Goal: Task Accomplishment & Management: Manage account settings

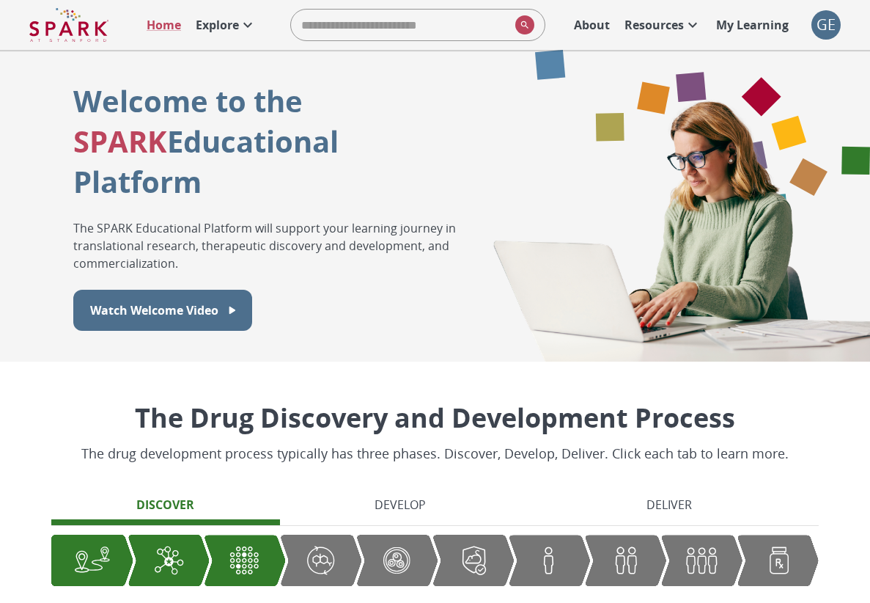
click at [831, 18] on div "GE" at bounding box center [826, 24] width 29 height 29
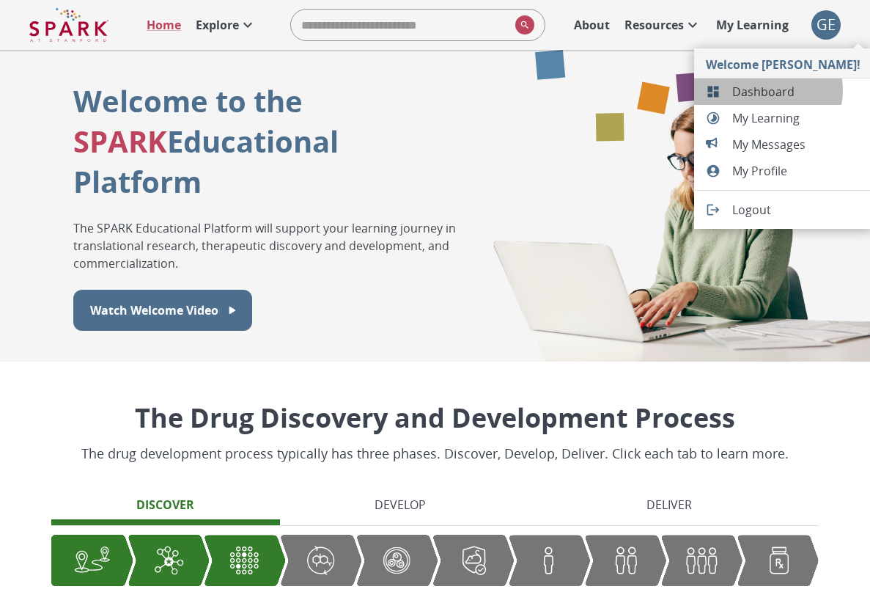
click at [765, 90] on span "Dashboard" at bounding box center [796, 92] width 128 height 18
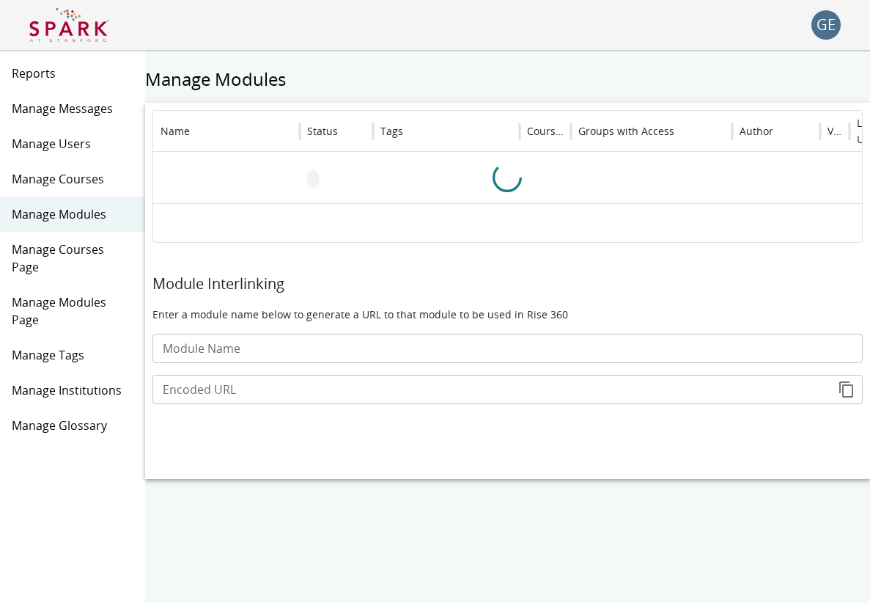
click at [89, 141] on span "Manage Users" at bounding box center [73, 144] width 122 height 18
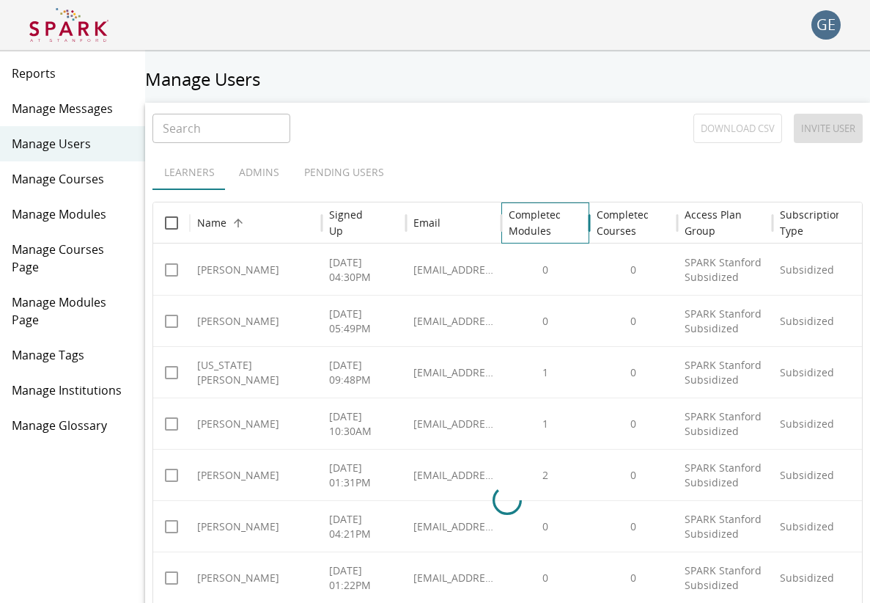
click at [518, 224] on h6 "Completed Modules" at bounding box center [536, 223] width 54 height 32
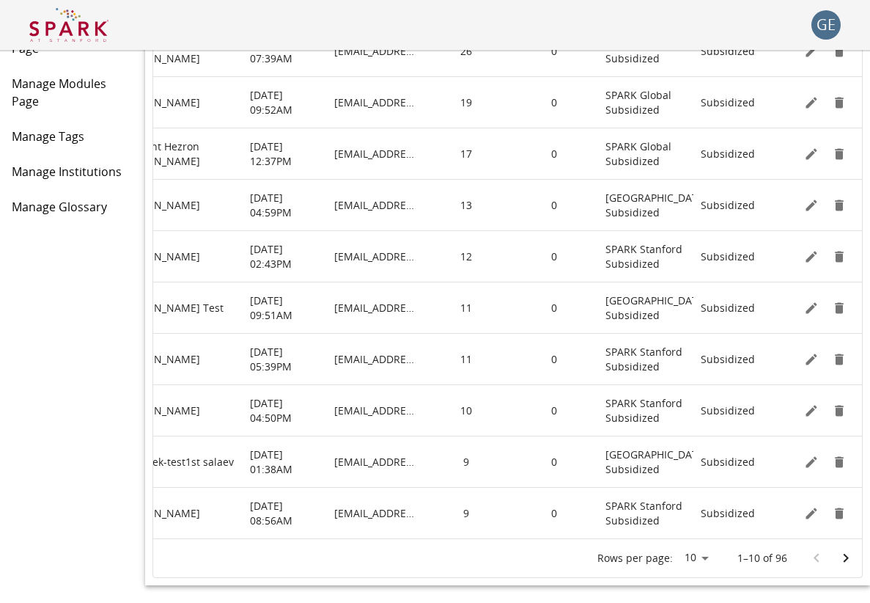
scroll to position [0, 79]
click at [806, 148] on icon "Edit" at bounding box center [811, 154] width 15 height 15
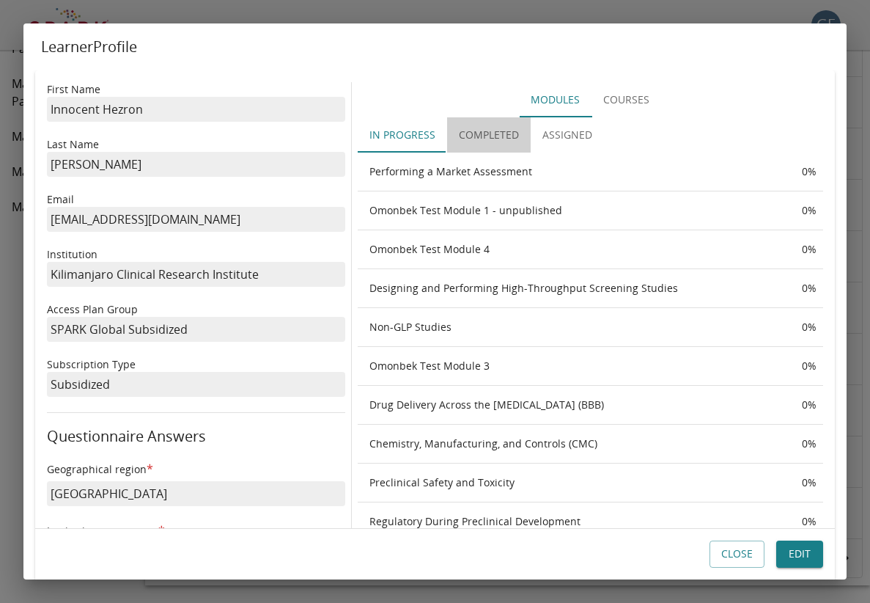
click at [499, 135] on button "Completed" at bounding box center [489, 134] width 84 height 35
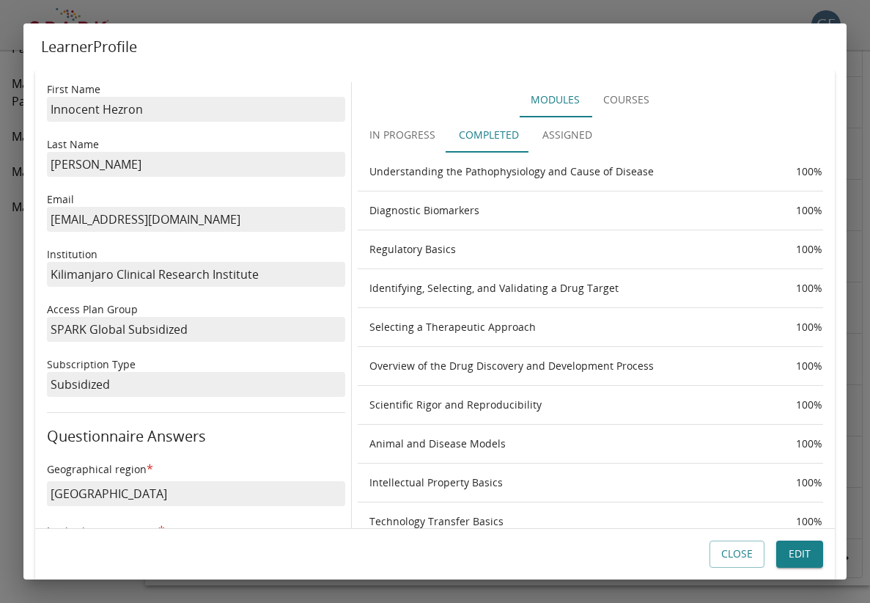
scroll to position [0, 0]
click at [419, 142] on button "In Progress" at bounding box center [402, 134] width 89 height 35
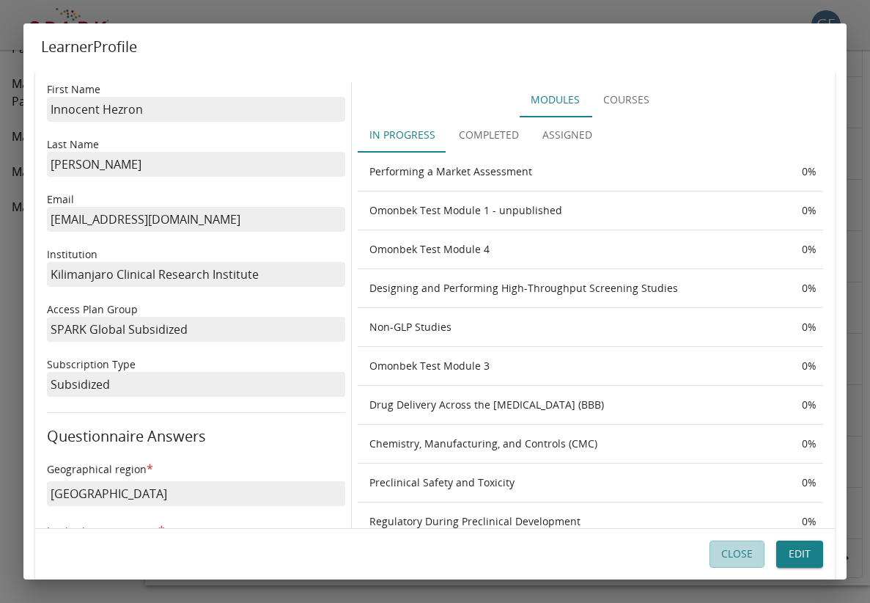
click at [727, 553] on button "Close" at bounding box center [737, 554] width 55 height 27
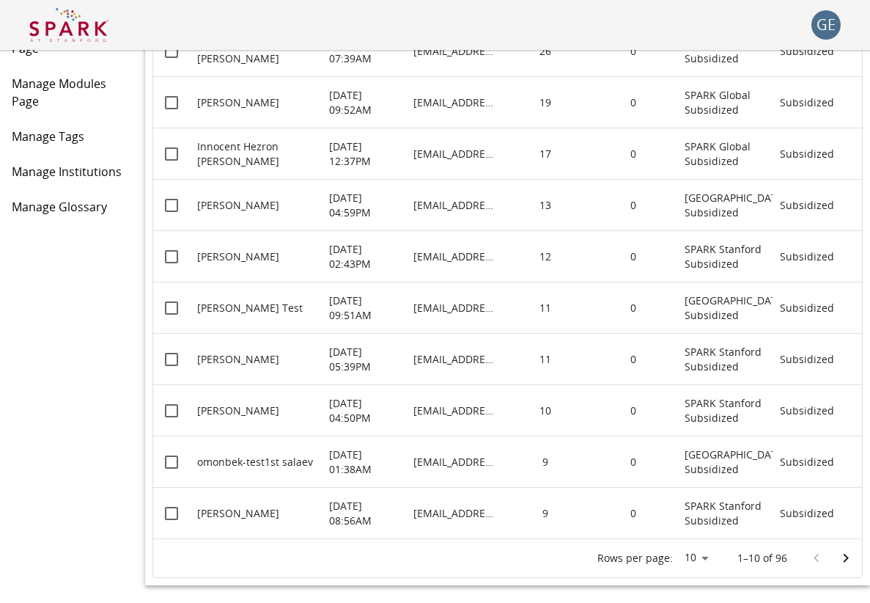
scroll to position [218, 0]
click at [838, 554] on icon "Go to next page" at bounding box center [846, 558] width 18 height 18
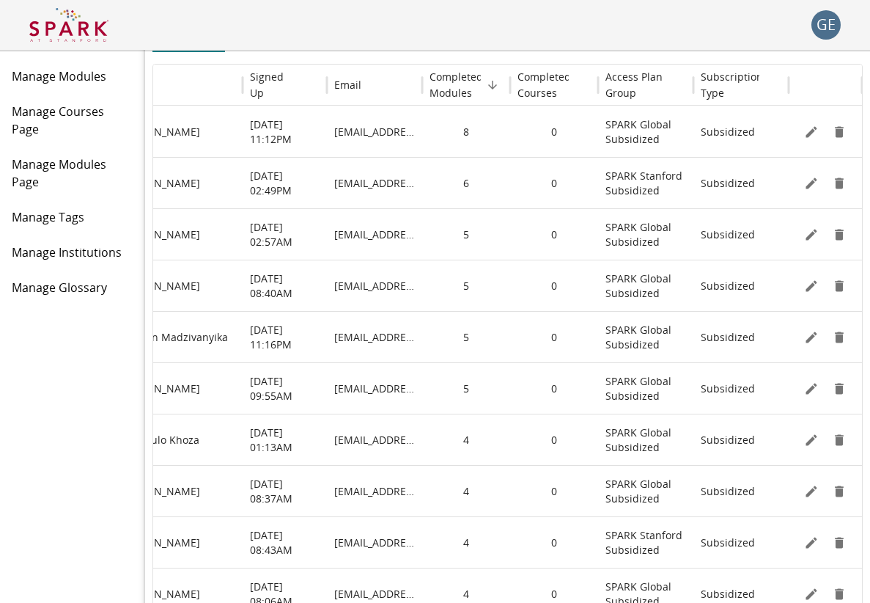
scroll to position [0, 79]
click at [814, 285] on icon "Edit" at bounding box center [811, 285] width 11 height 11
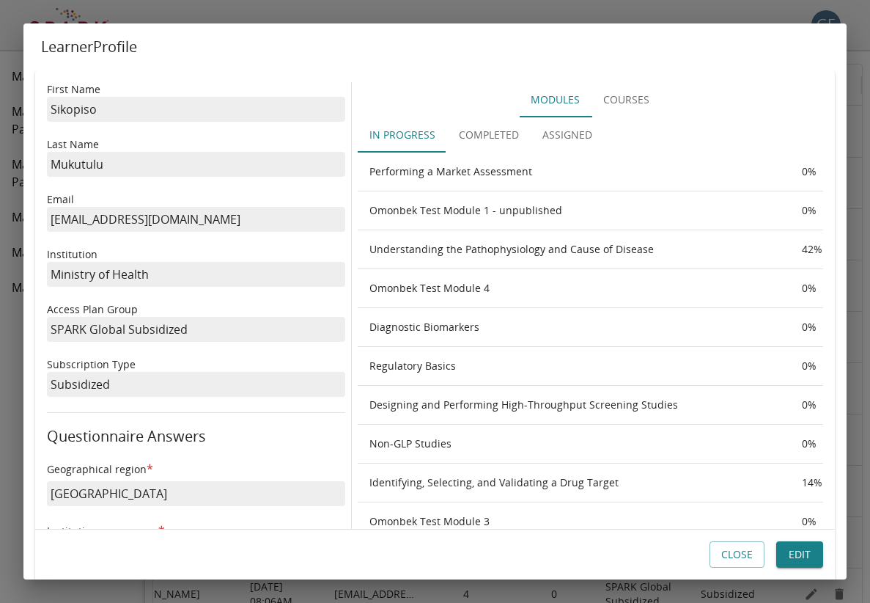
click at [519, 142] on button "Completed" at bounding box center [489, 134] width 84 height 35
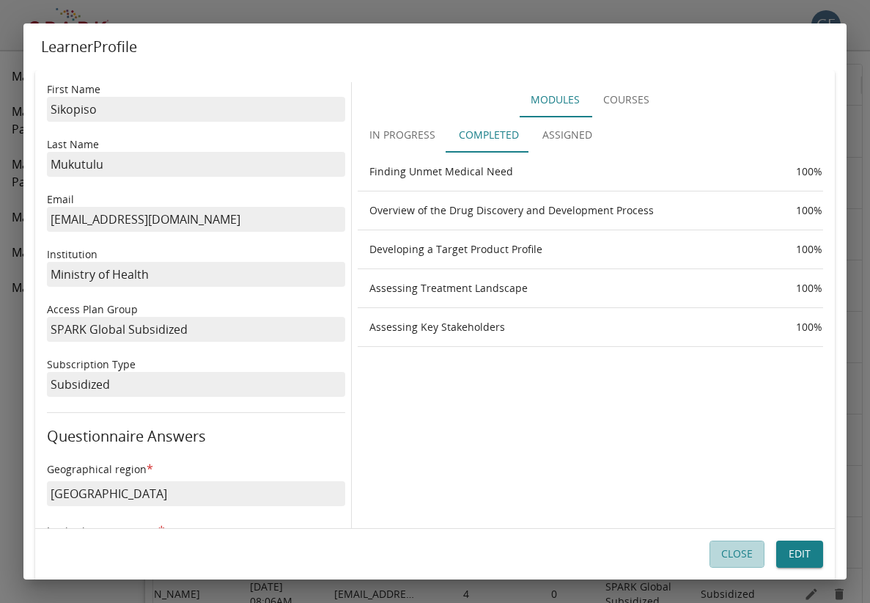
click at [732, 559] on button "Close" at bounding box center [737, 554] width 55 height 27
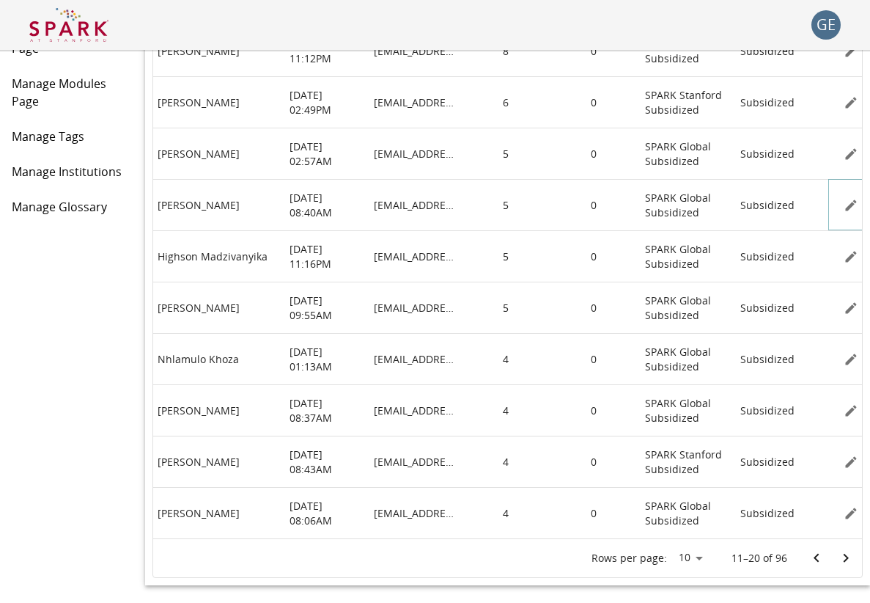
scroll to position [0, 0]
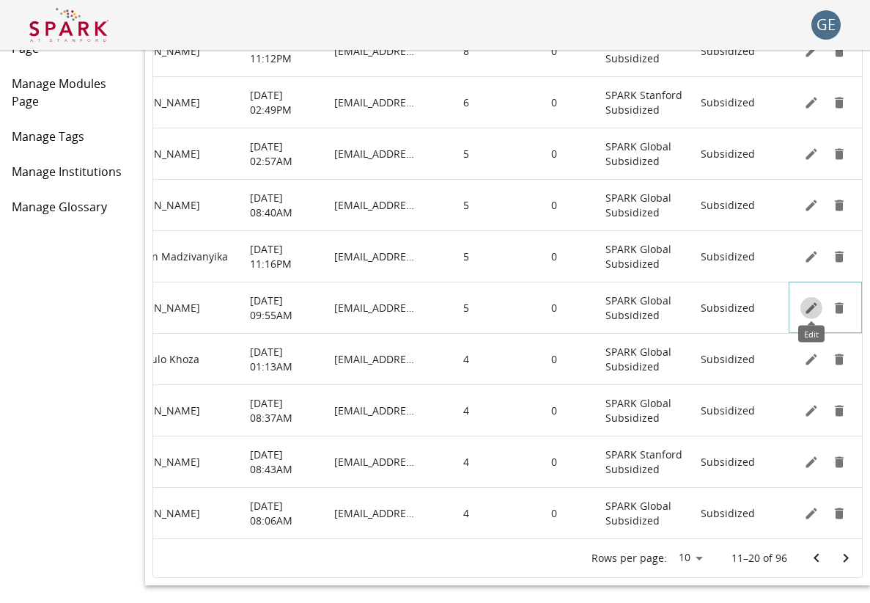
click at [809, 305] on icon "Edit" at bounding box center [811, 308] width 15 height 15
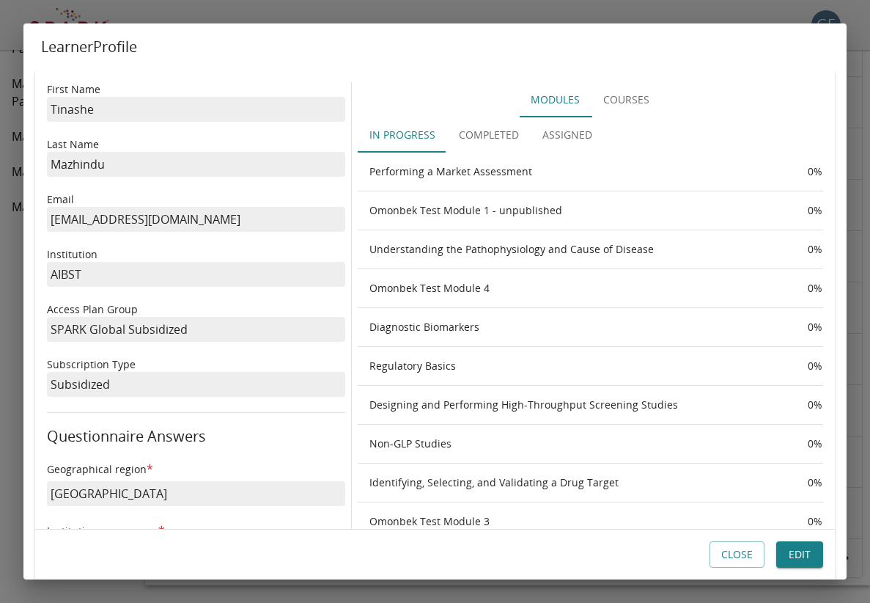
click at [477, 139] on button "Completed" at bounding box center [489, 134] width 84 height 35
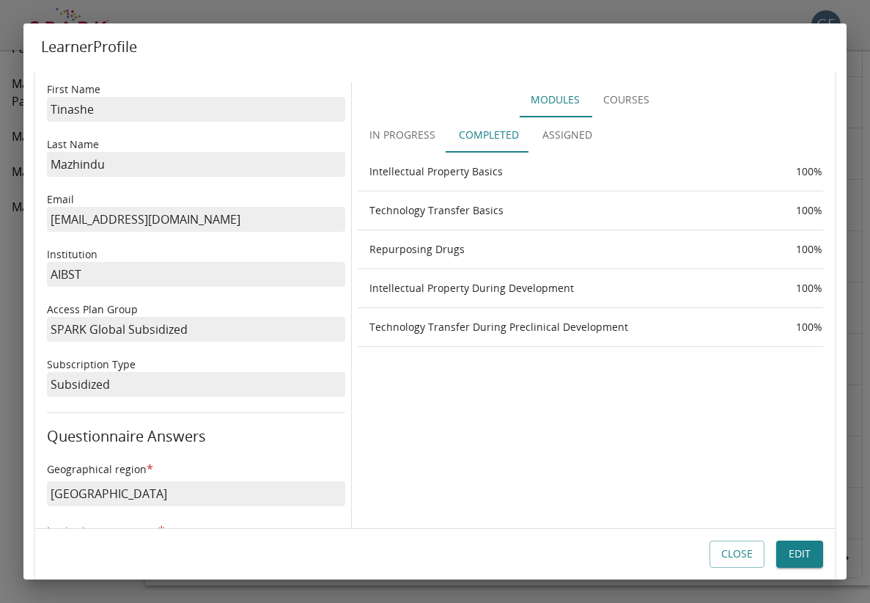
click at [714, 553] on button "Close" at bounding box center [737, 554] width 55 height 27
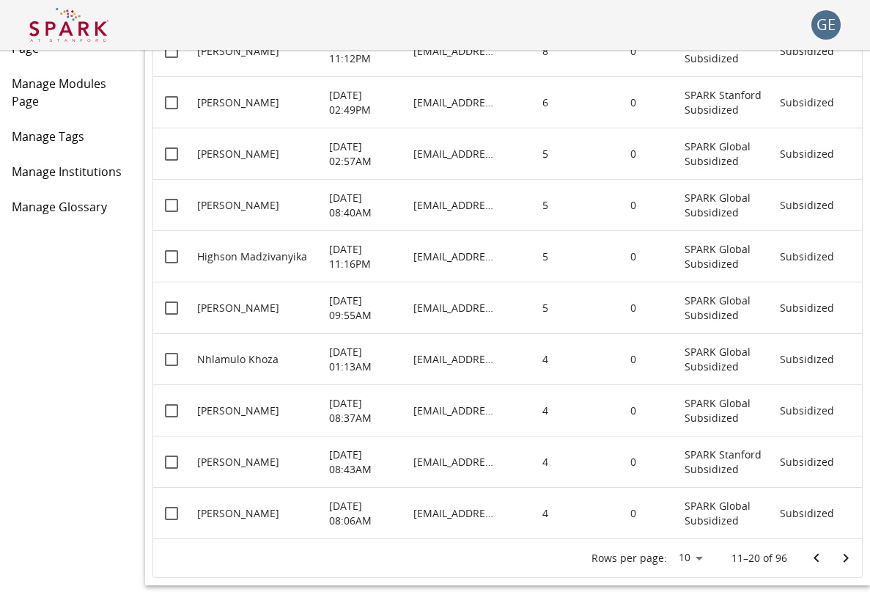
scroll to position [218, 0]
click at [837, 552] on icon "Go to next page" at bounding box center [846, 558] width 18 height 18
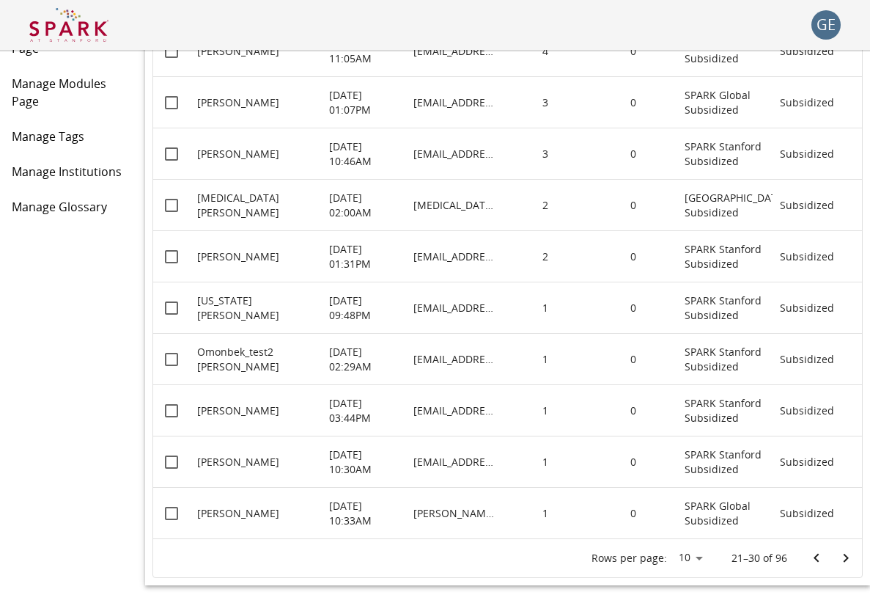
click at [842, 551] on icon "Go to next page" at bounding box center [846, 558] width 18 height 18
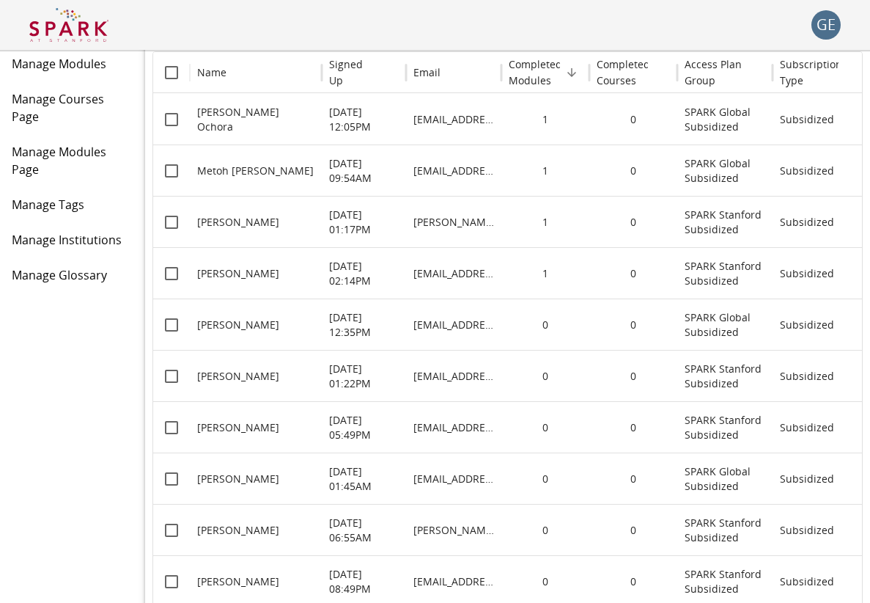
scroll to position [149, 0]
